Goal: Transaction & Acquisition: Download file/media

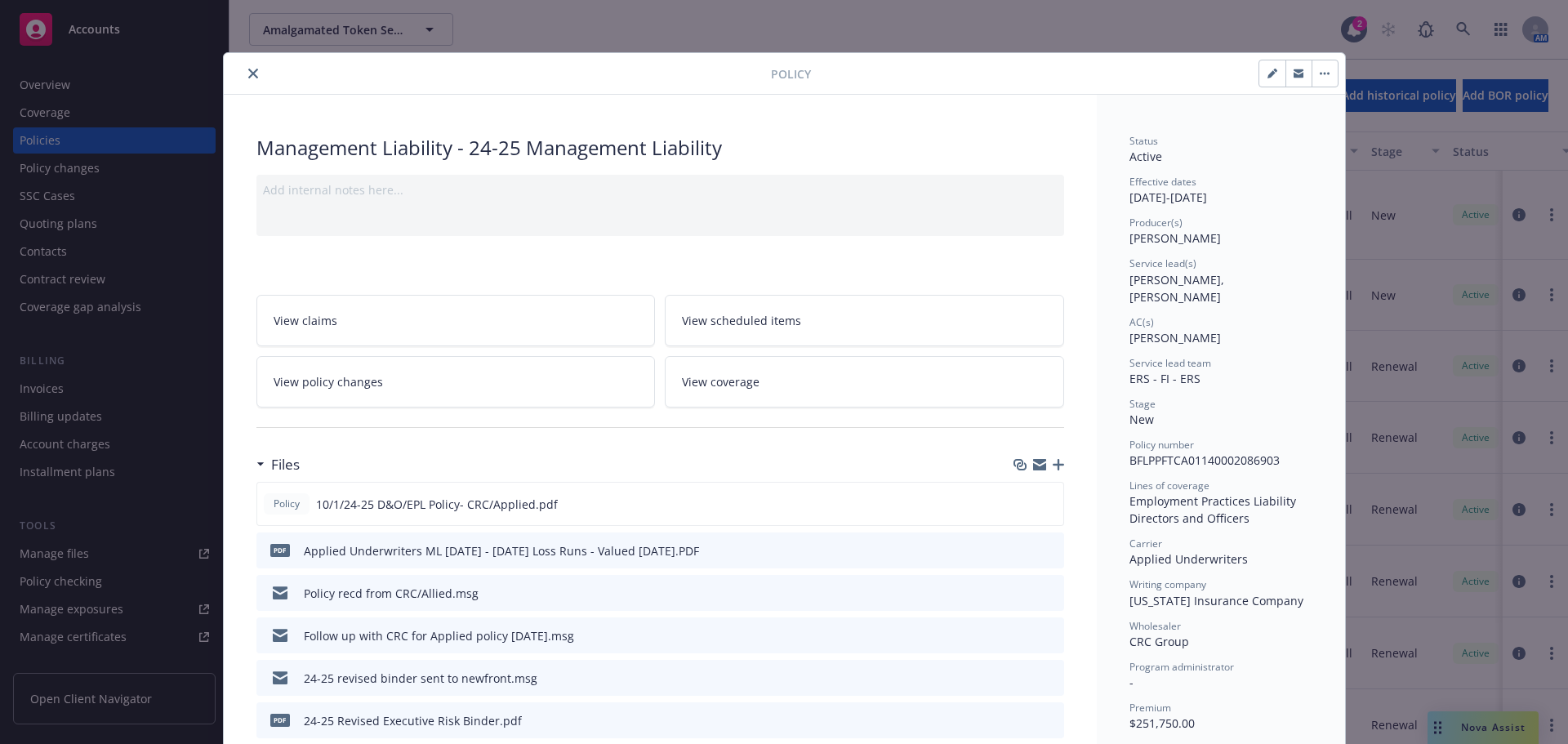
click at [248, 71] on icon "close" at bounding box center [253, 73] width 10 height 10
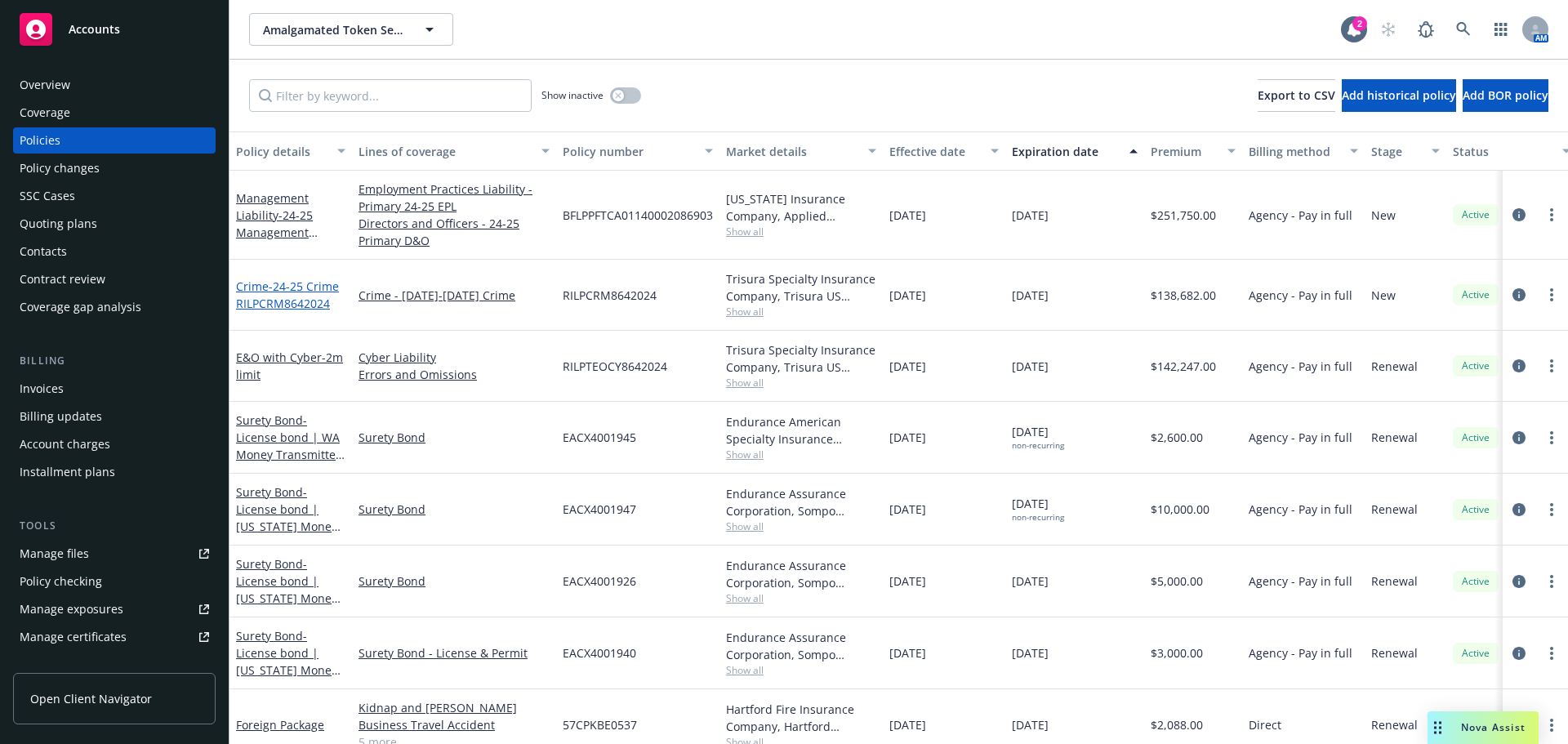
click at [312, 299] on span "- 24-25 Crime RILPCRM8642024" at bounding box center [287, 294] width 103 height 33
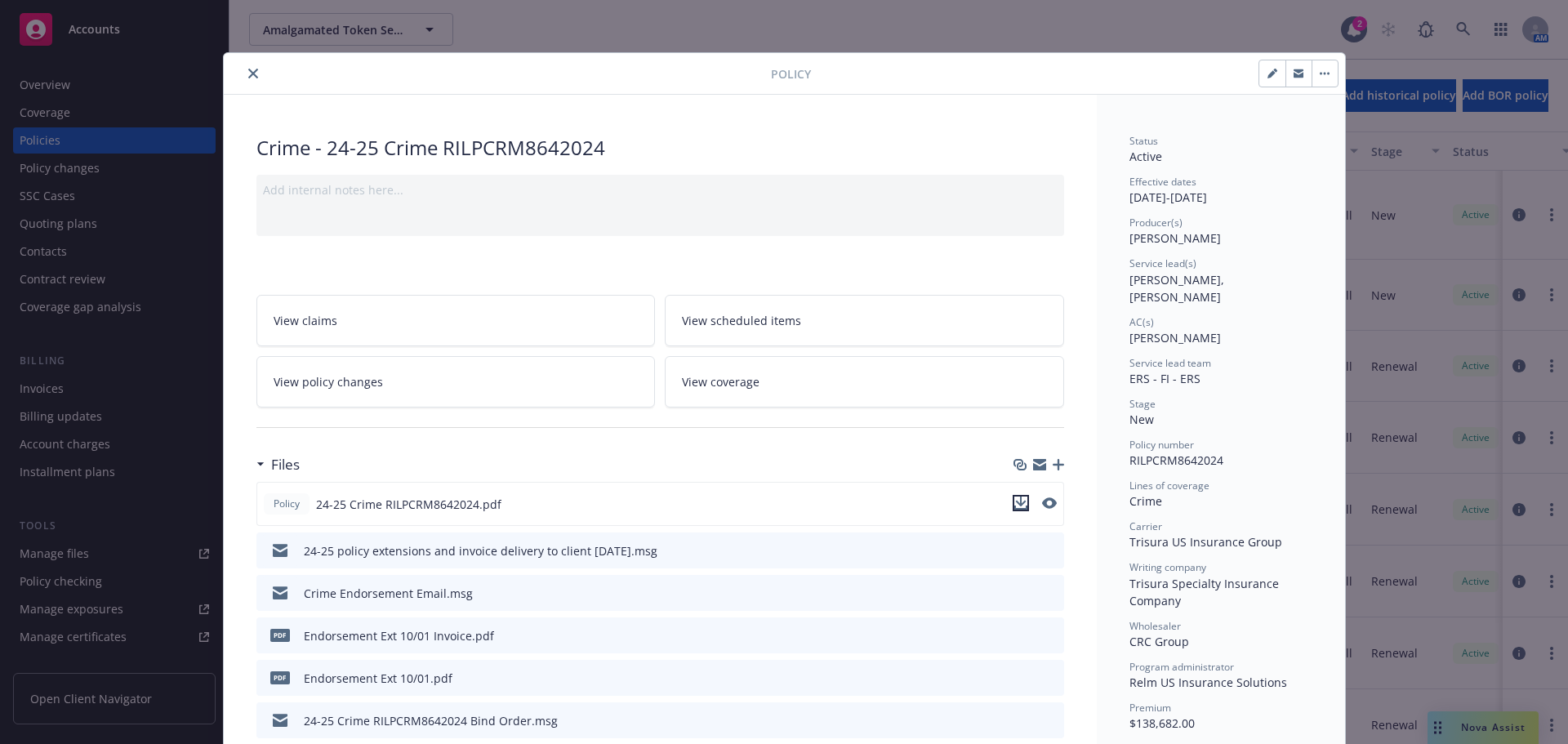
click at [1016, 505] on icon "download file" at bounding box center [1020, 502] width 13 height 13
click at [248, 72] on icon "close" at bounding box center [253, 73] width 10 height 10
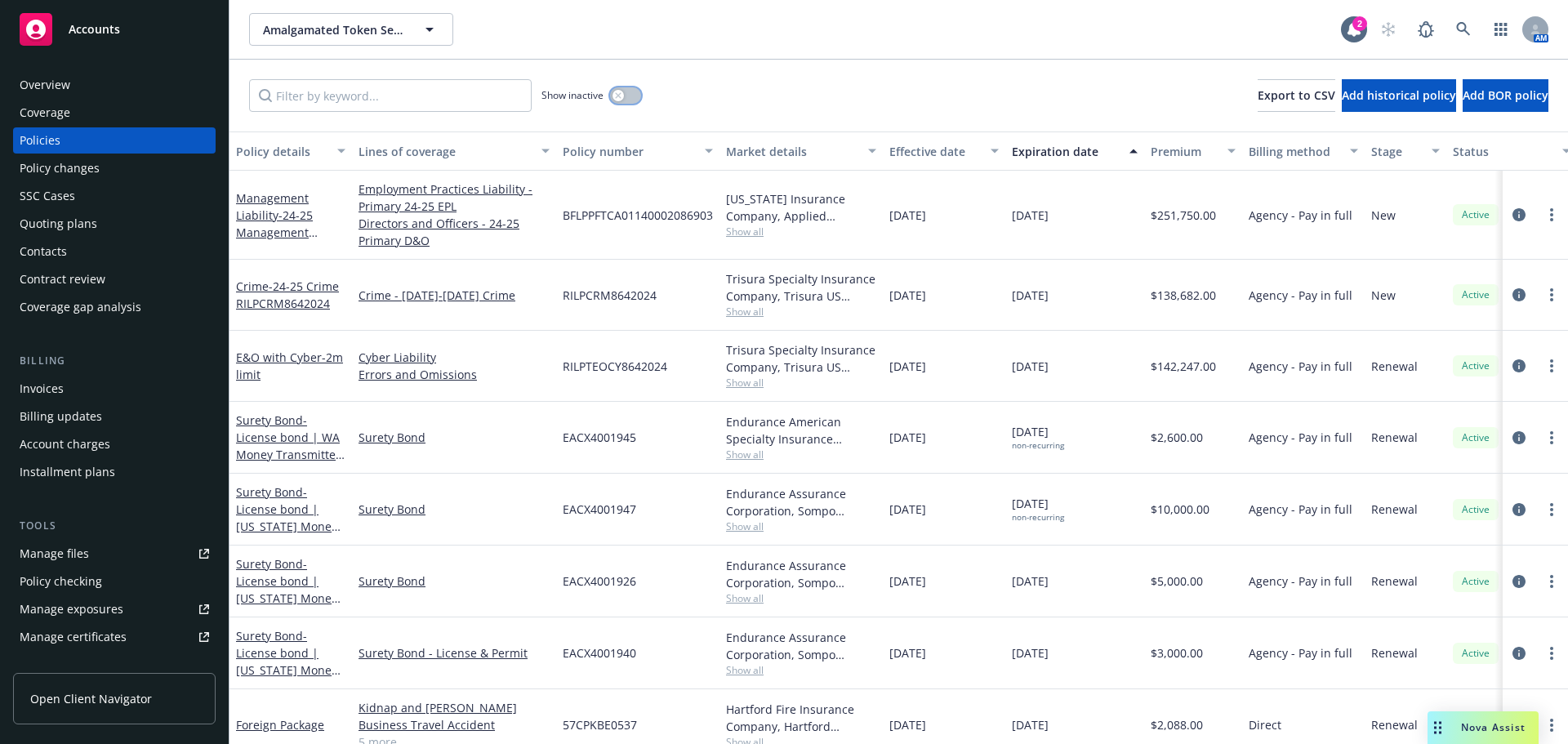
click at [632, 95] on button "button" at bounding box center [624, 95] width 31 height 16
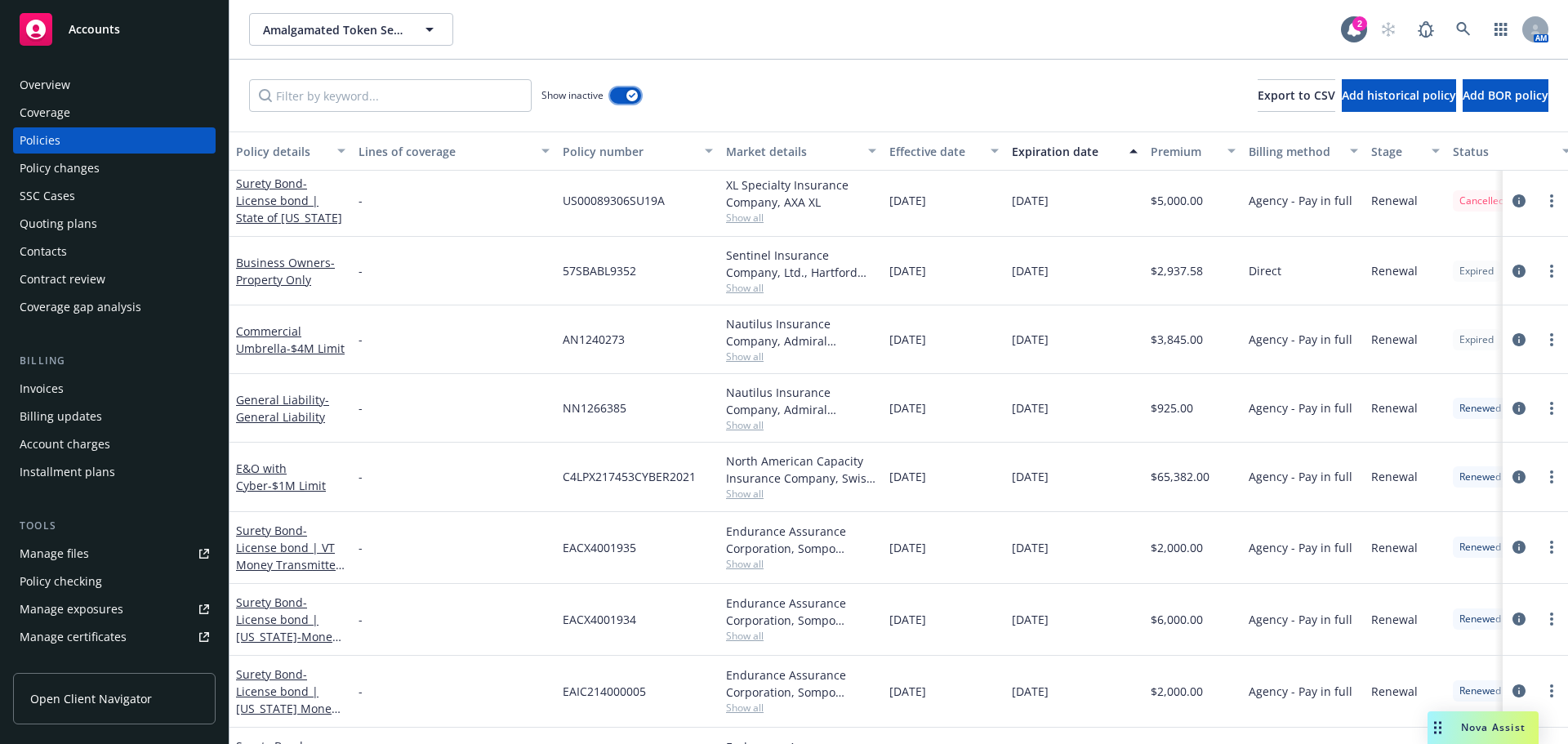
scroll to position [5305, 0]
click at [270, 484] on span "- $1M Limit" at bounding box center [296, 481] width 57 height 16
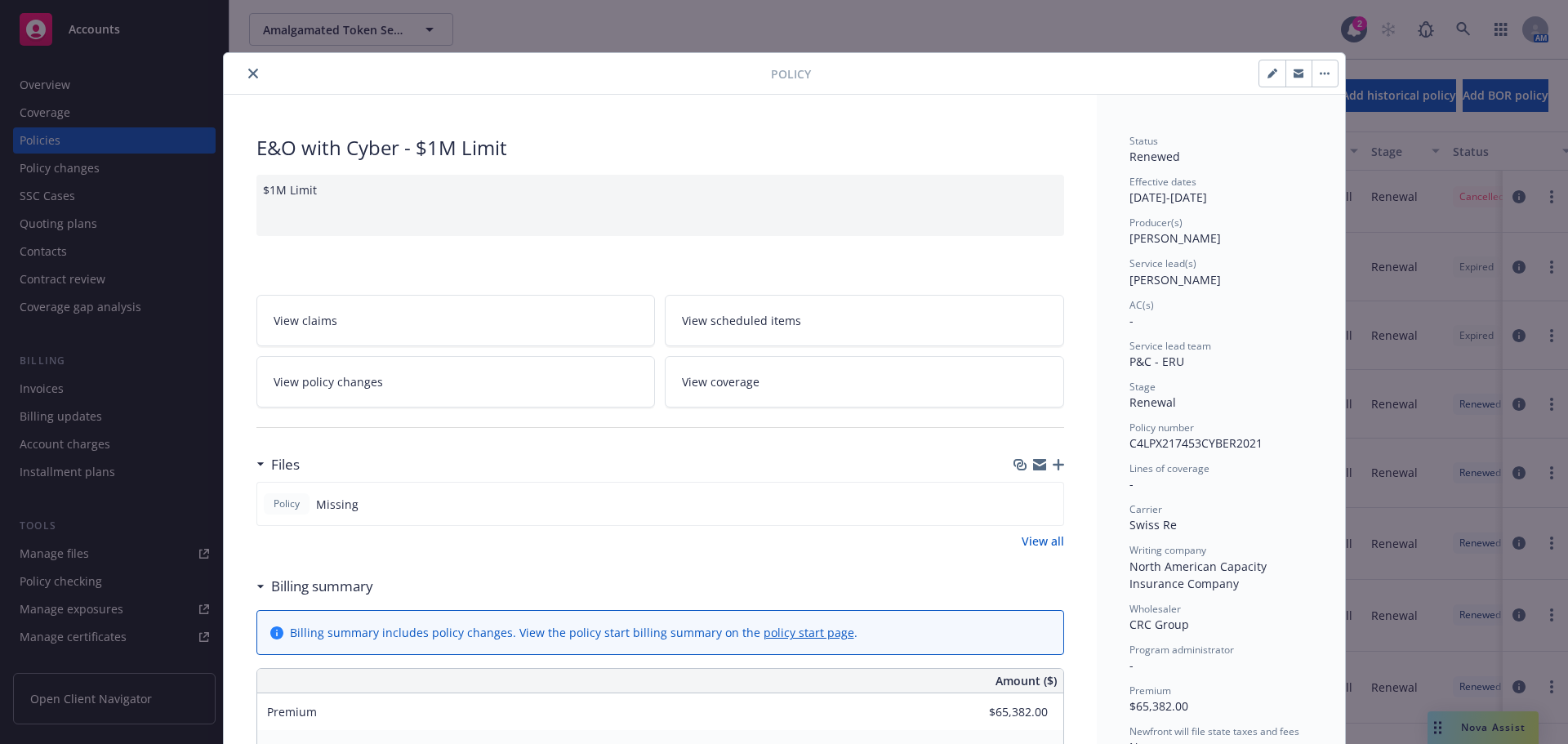
click at [248, 74] on icon "close" at bounding box center [253, 73] width 10 height 10
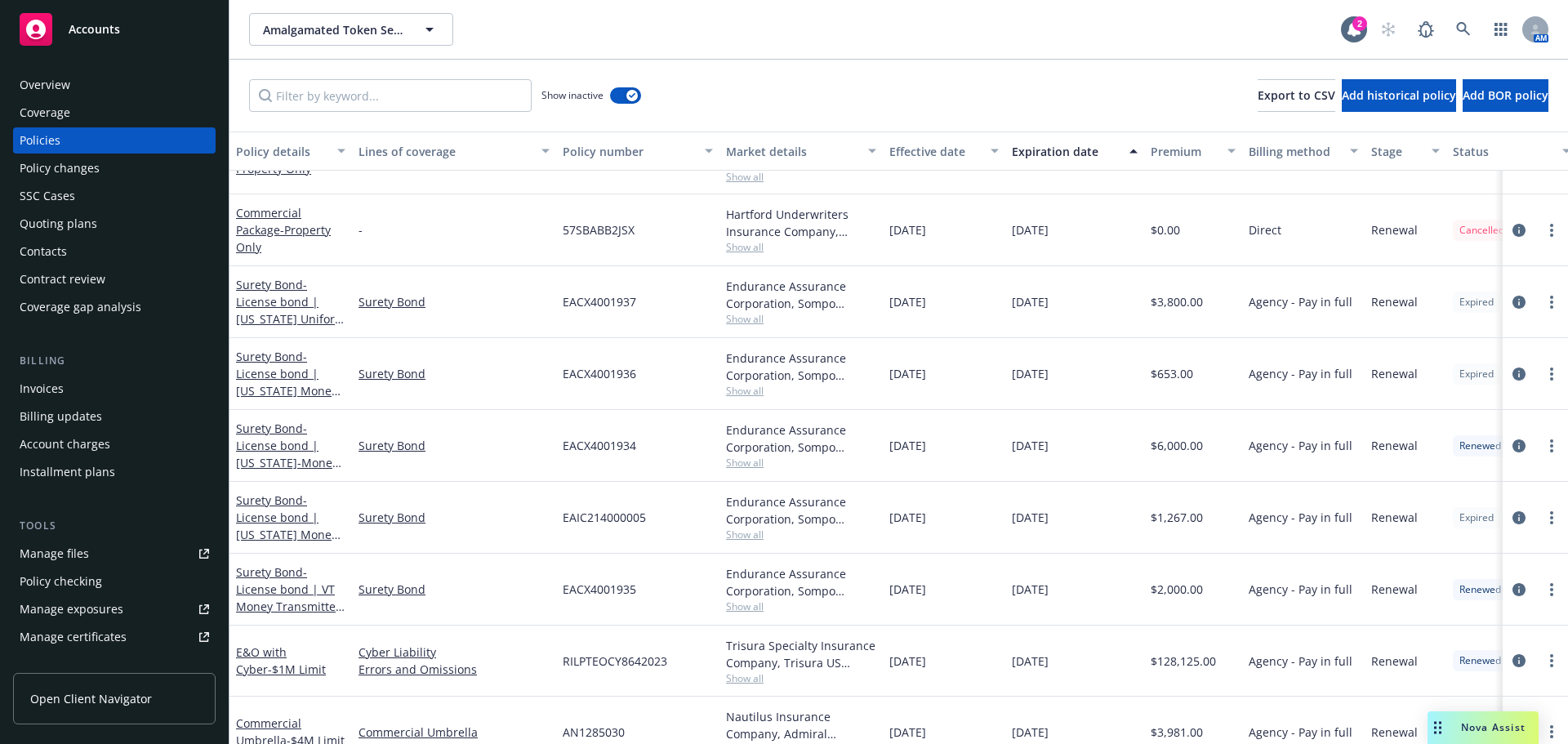
scroll to position [9386, 0]
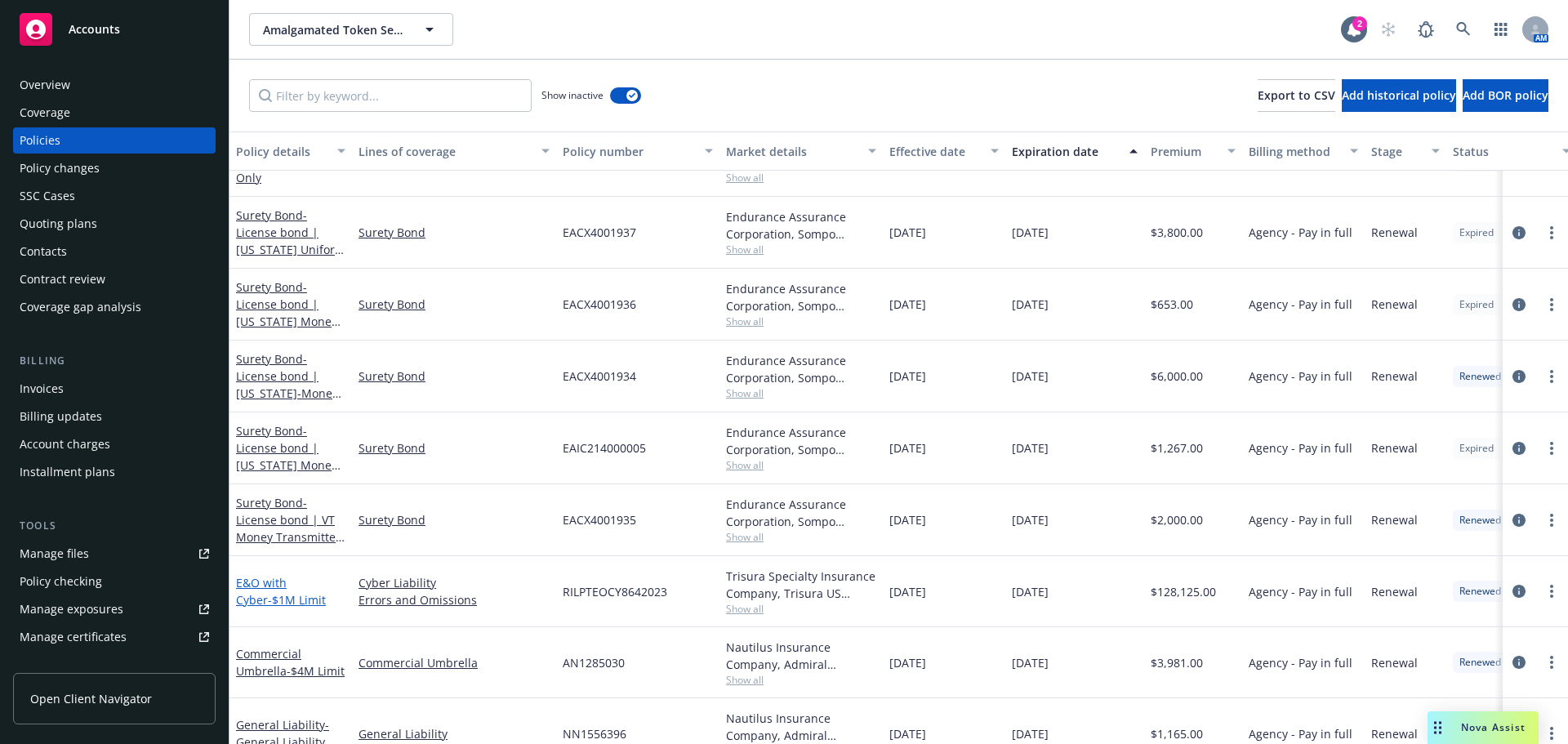
click at [268, 597] on span "- $1M Limit" at bounding box center [296, 599] width 57 height 16
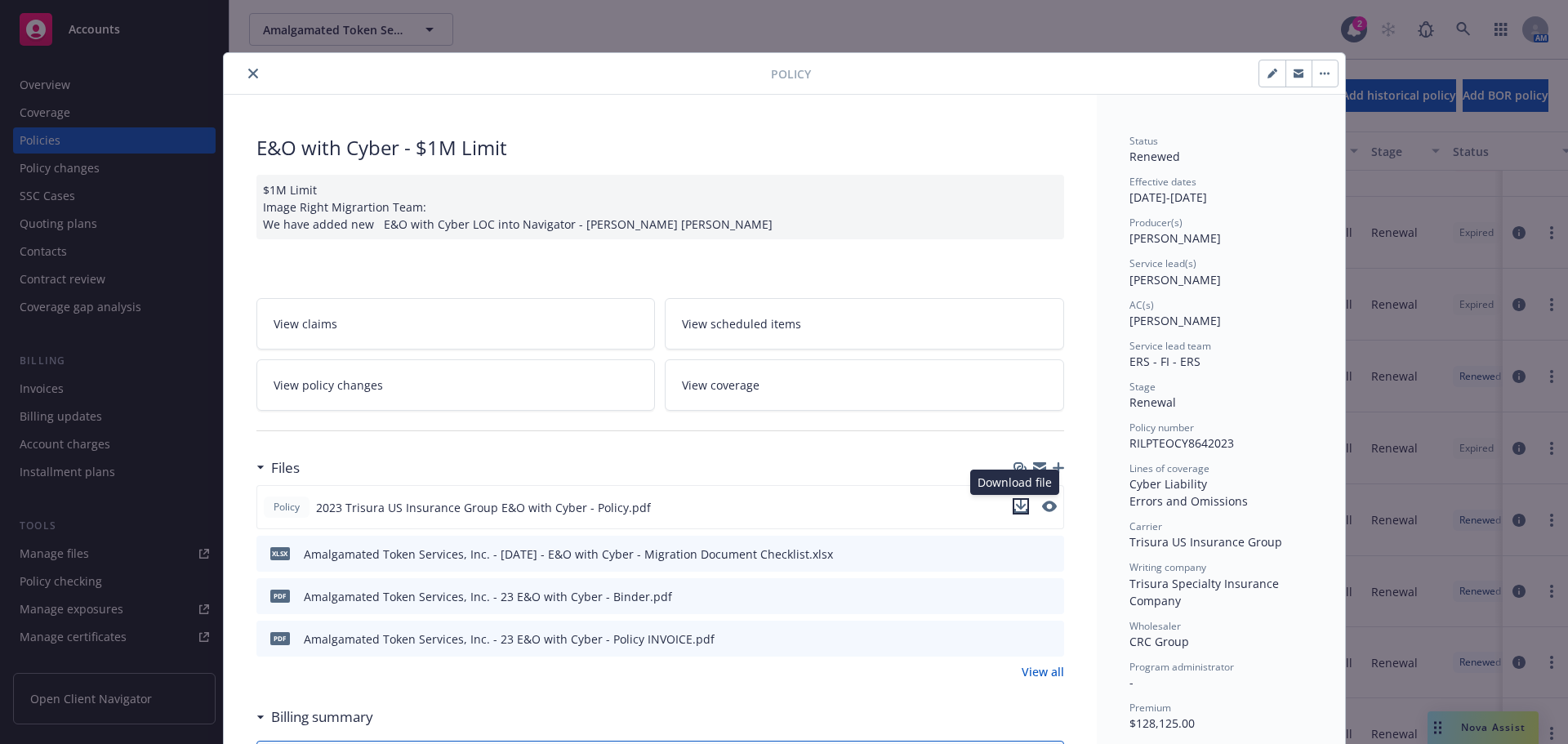
click at [1018, 508] on icon "download file" at bounding box center [1020, 505] width 13 height 13
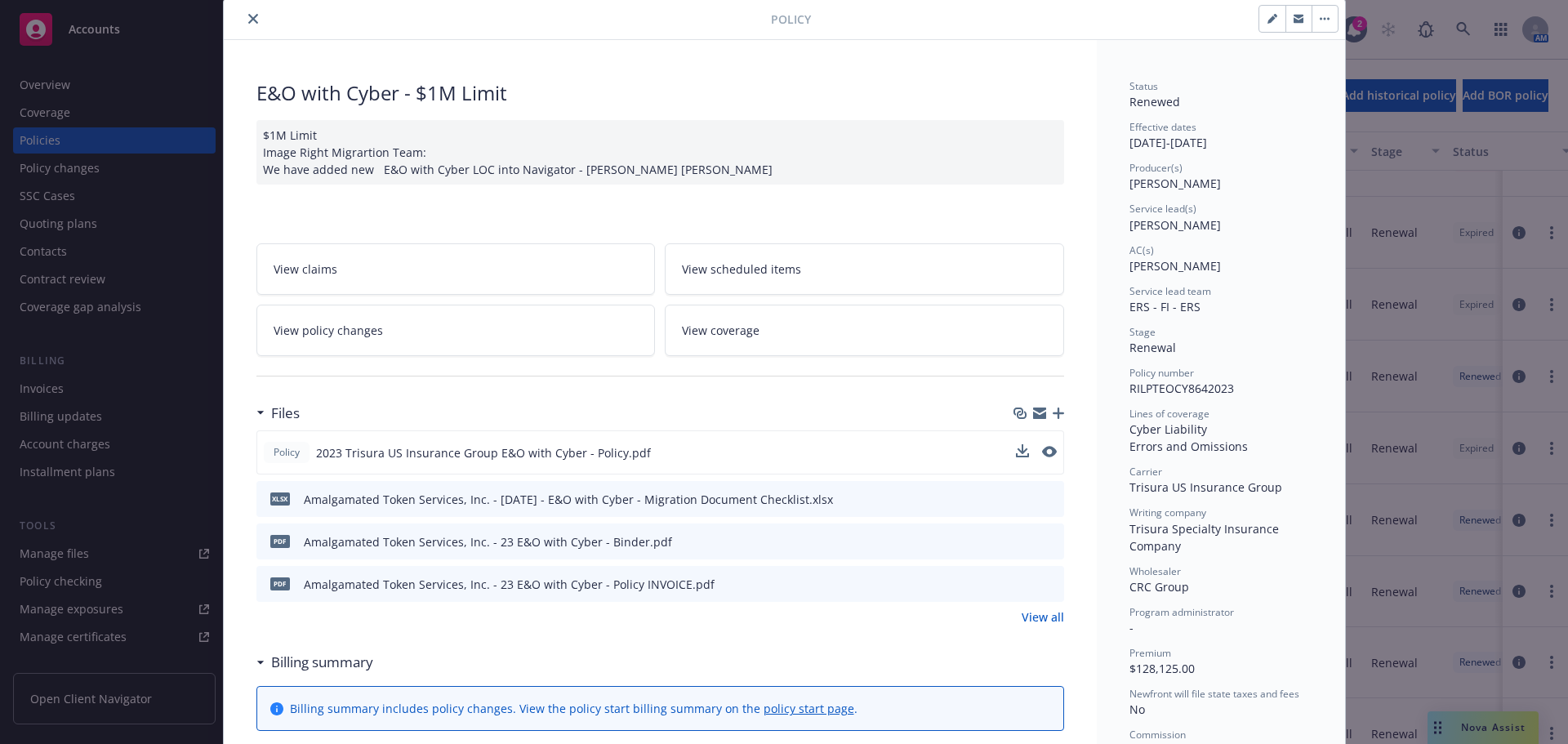
scroll to position [163, 0]
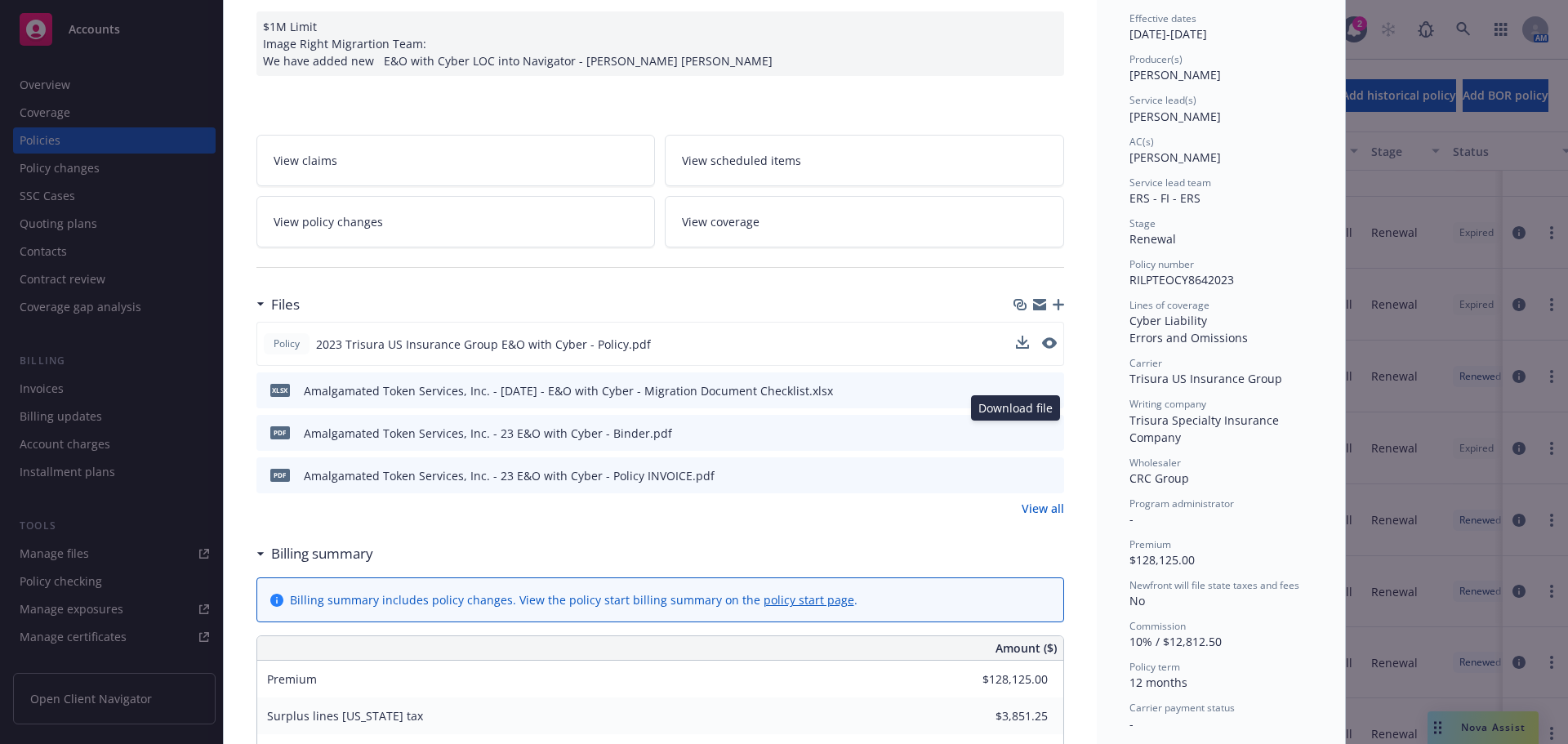
click at [1015, 433] on icon "download file" at bounding box center [1021, 431] width 13 height 13
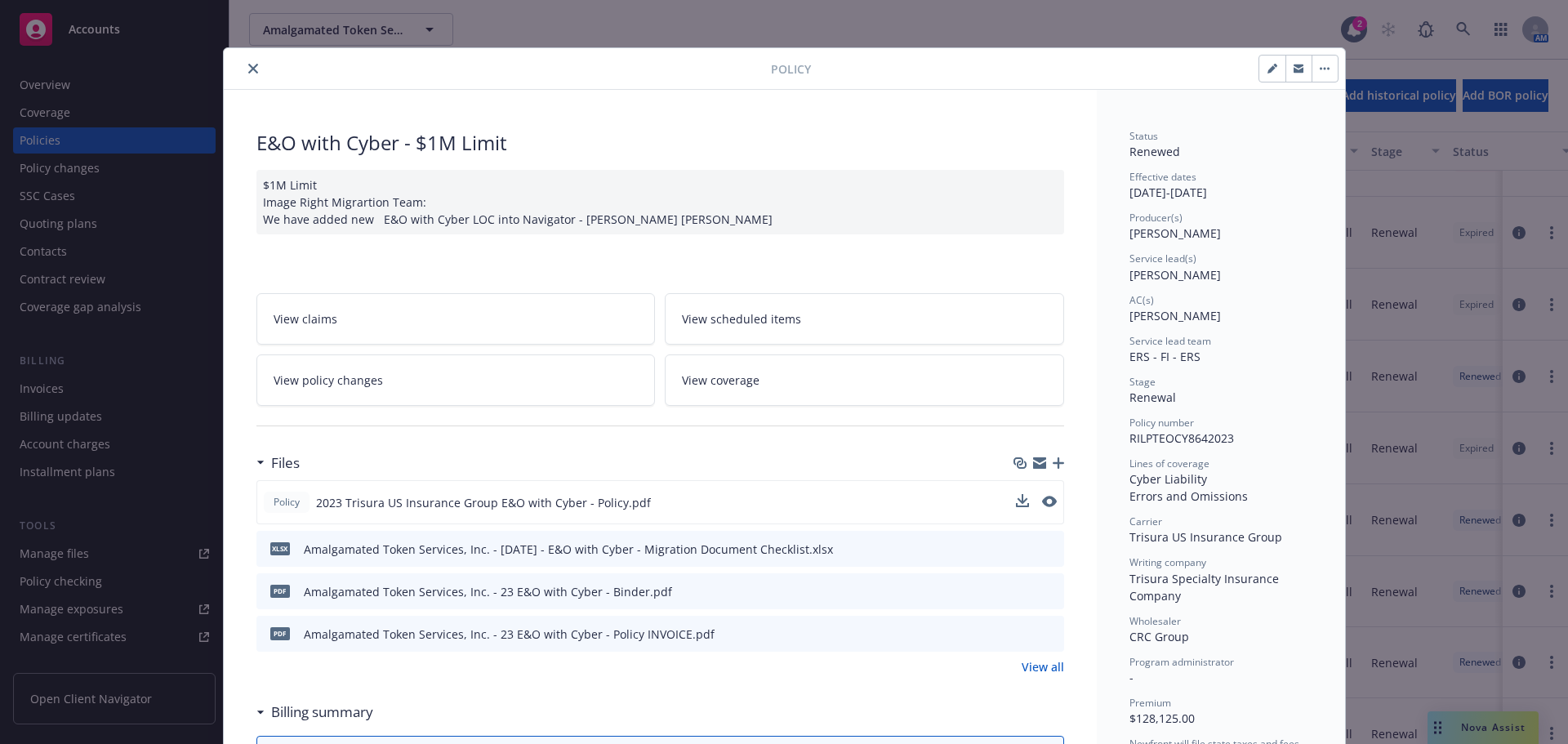
scroll to position [0, 0]
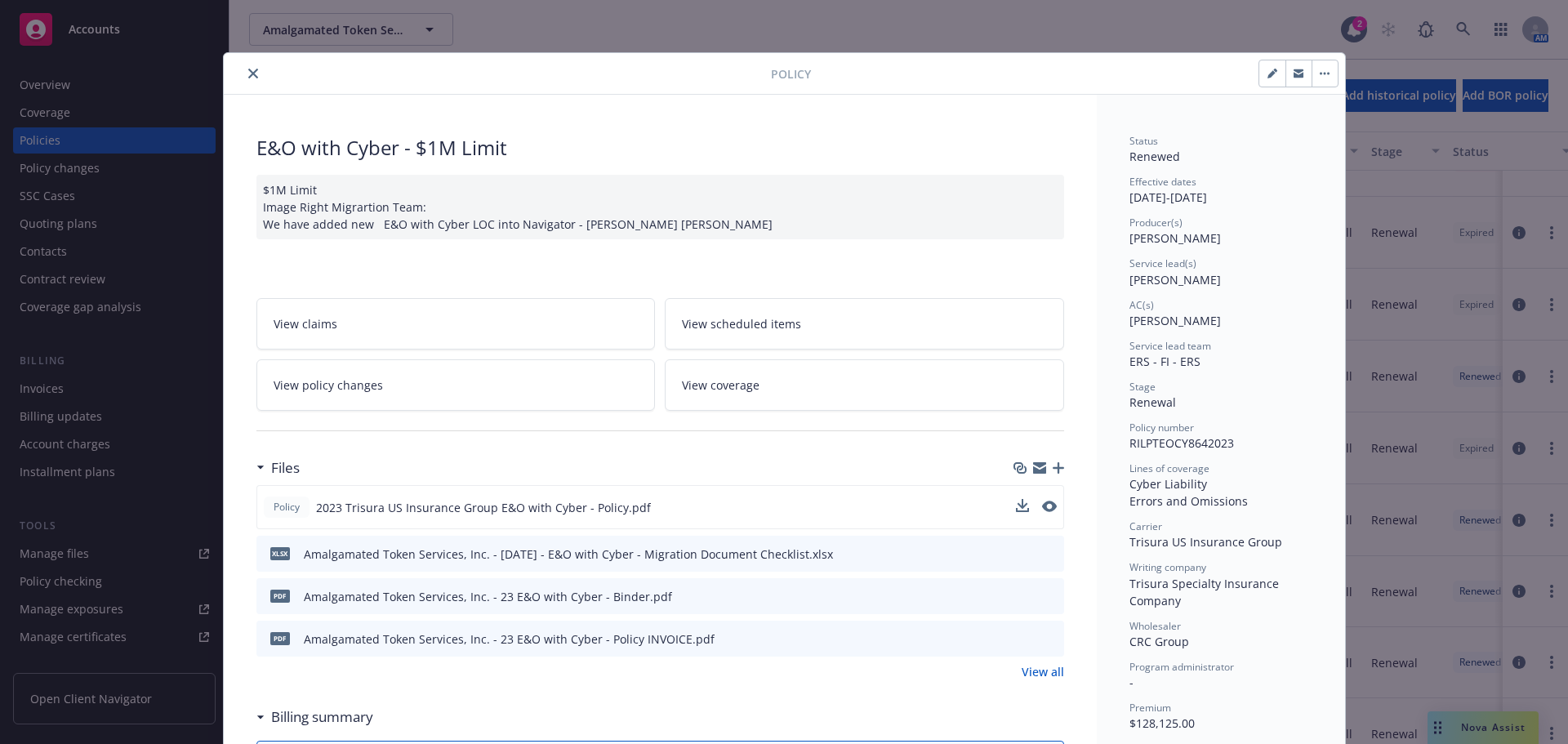
click at [1016, 641] on icon "download file" at bounding box center [1021, 637] width 13 height 13
click at [248, 70] on icon "close" at bounding box center [253, 73] width 10 height 10
